Goal: Find specific page/section: Find specific page/section

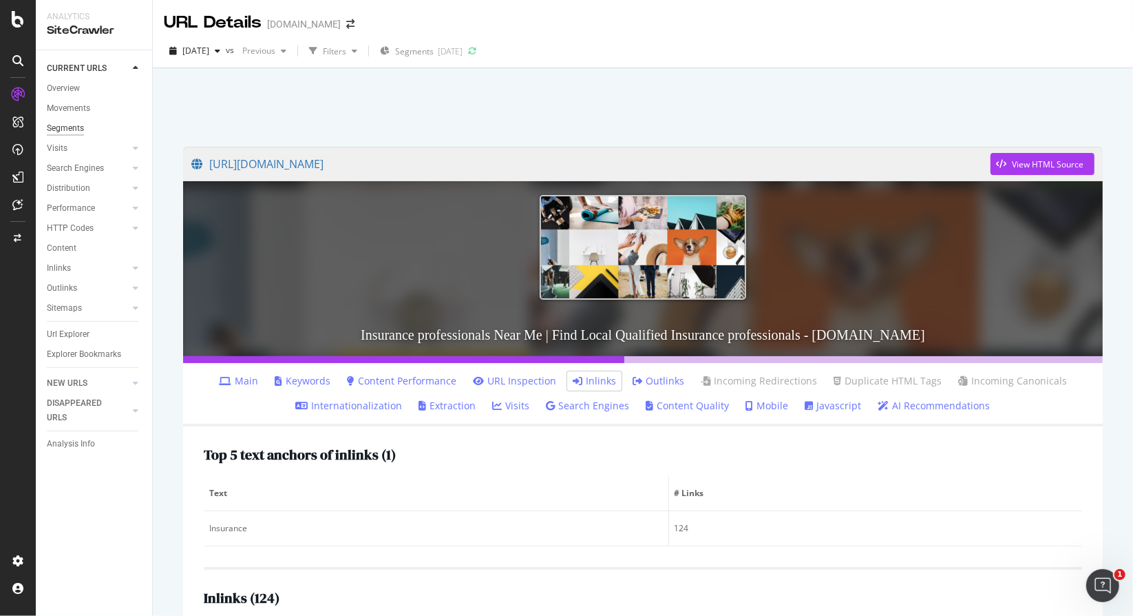
scroll to position [381, 0]
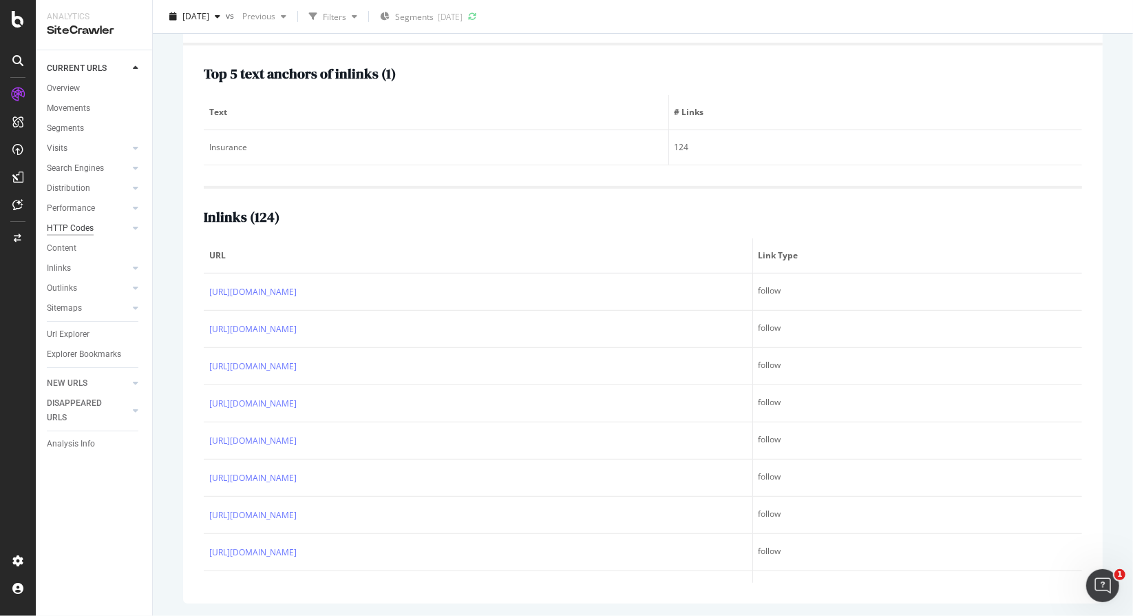
click at [78, 231] on div "HTTP Codes" at bounding box center [70, 228] width 47 height 14
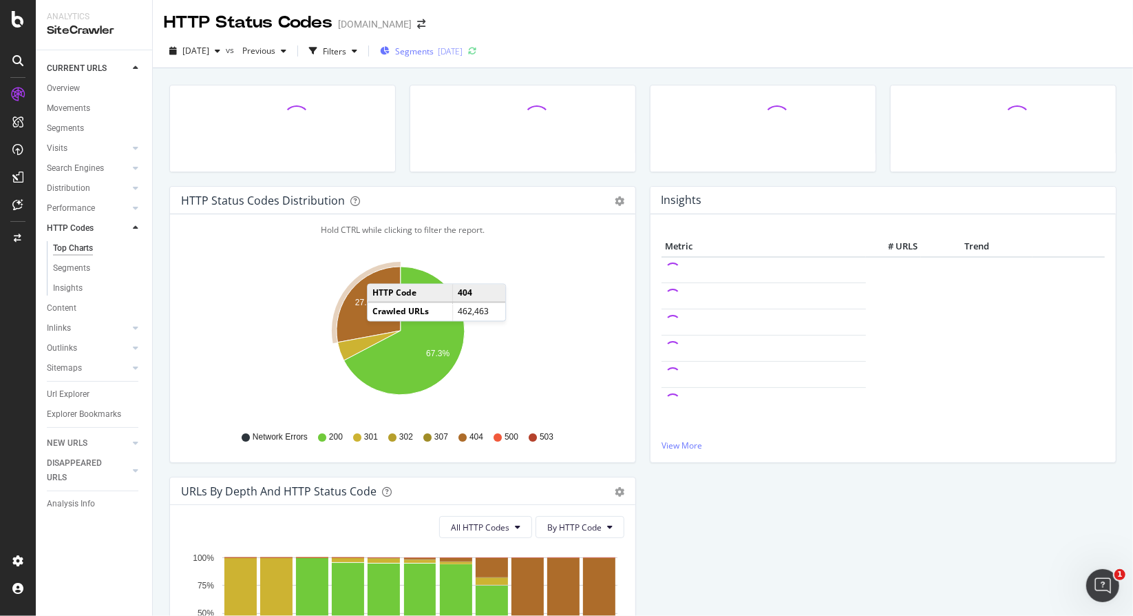
click at [434, 50] on span "Segments" at bounding box center [414, 51] width 39 height 12
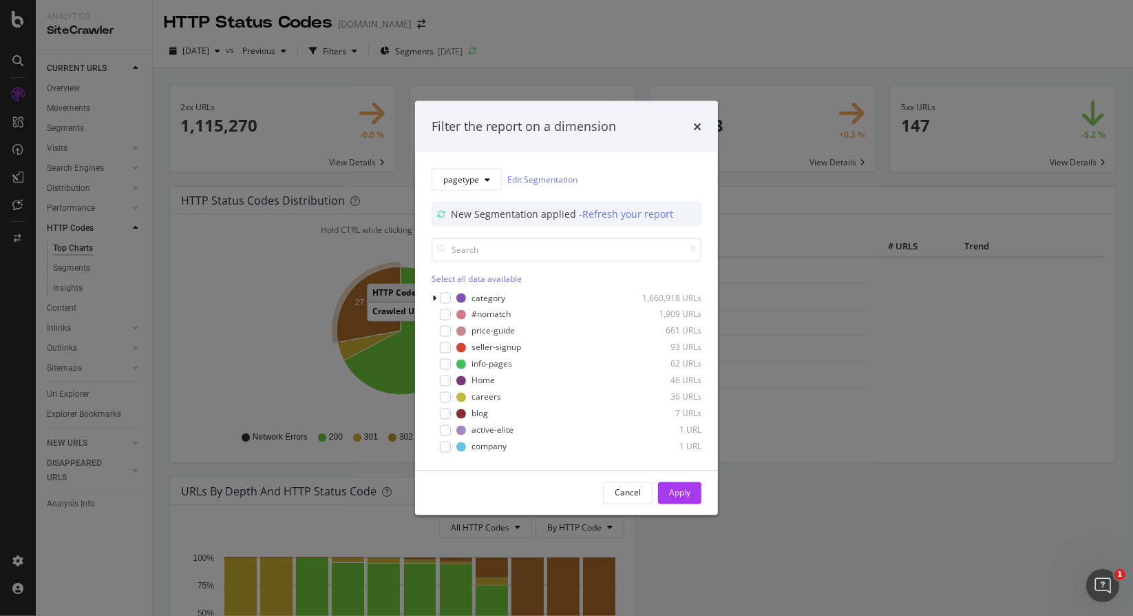
click at [653, 41] on div "Filter the report on a dimension pagetype Edit Segmentation New Segmentation ap…" at bounding box center [566, 308] width 1133 height 616
